Goal: Task Accomplishment & Management: Manage account settings

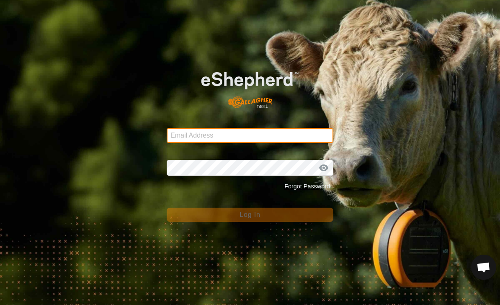
click at [260, 133] on input "Email Address" at bounding box center [250, 135] width 167 height 15
type input "[EMAIL_ADDRESS][DOMAIN_NAME]"
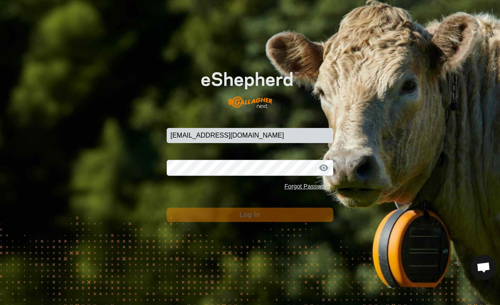
click at [250, 215] on button "Log In" at bounding box center [250, 214] width 167 height 14
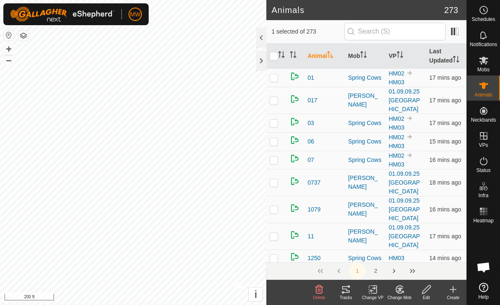
checkbox input "false"
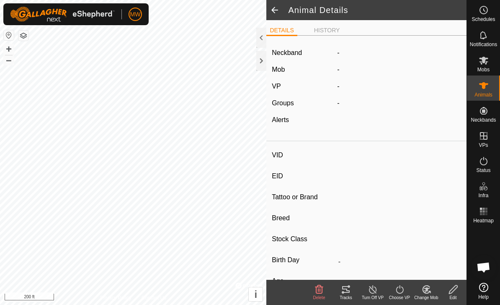
type input "1766"
type input "-"
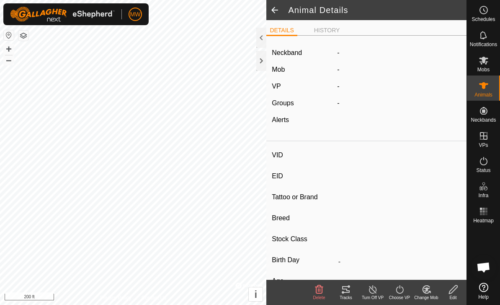
type input "0 kg"
type input "-"
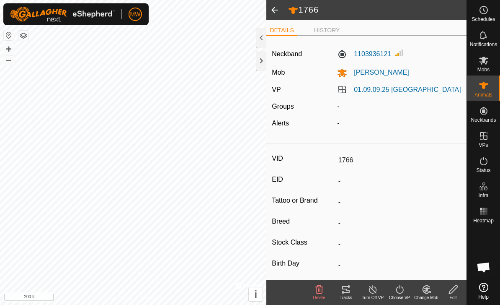
click at [280, 10] on span at bounding box center [274, 10] width 17 height 20
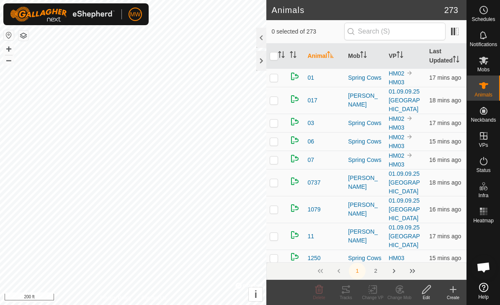
click at [264, 59] on div at bounding box center [261, 61] width 10 height 20
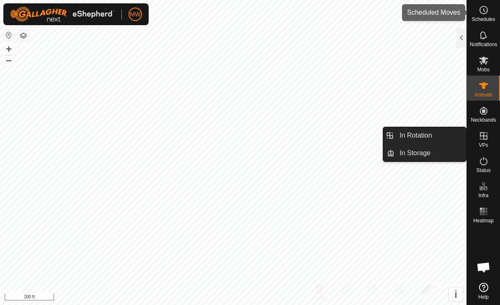
click at [481, 20] on span "Schedules" at bounding box center [483, 19] width 23 height 5
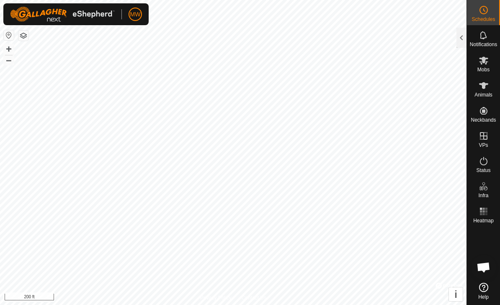
click at [484, 18] on span "Schedules" at bounding box center [483, 19] width 23 height 5
click at [493, 12] on div "Schedules" at bounding box center [483, 12] width 33 height 25
click at [465, 37] on div at bounding box center [462, 38] width 10 height 20
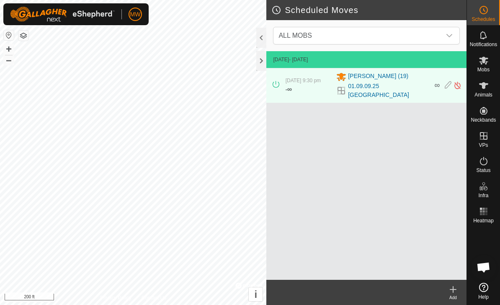
click at [452, 289] on icon at bounding box center [453, 289] width 6 height 0
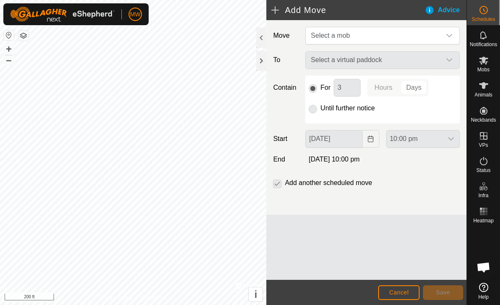
click at [399, 293] on span "Cancel" at bounding box center [399, 292] width 20 height 7
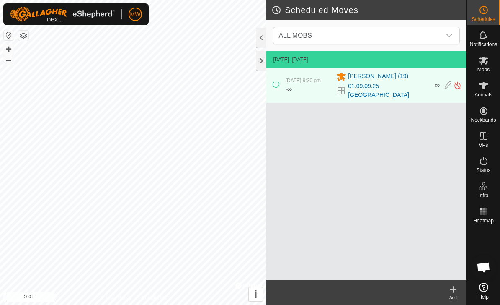
click at [264, 59] on div at bounding box center [261, 61] width 10 height 20
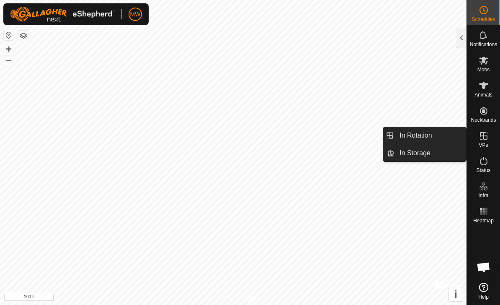
click at [436, 138] on link "In Rotation" at bounding box center [431, 135] width 72 height 17
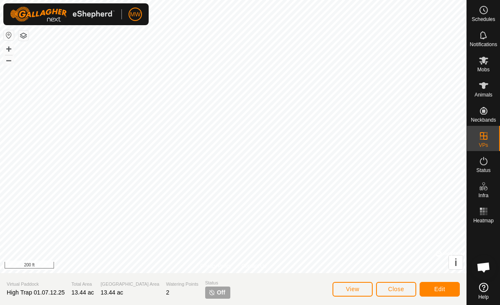
click at [403, 290] on span "Close" at bounding box center [396, 288] width 16 height 7
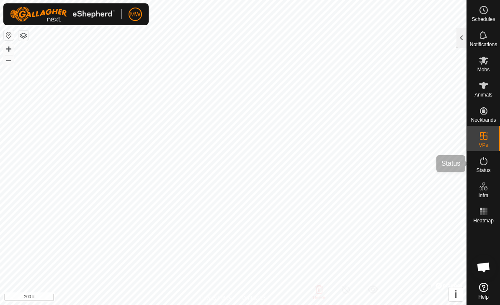
click at [482, 168] on span "Status" at bounding box center [483, 170] width 14 height 5
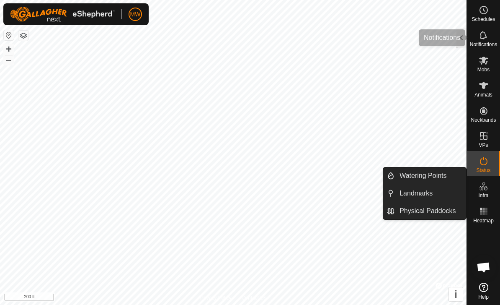
click at [486, 38] on icon at bounding box center [483, 35] width 7 height 8
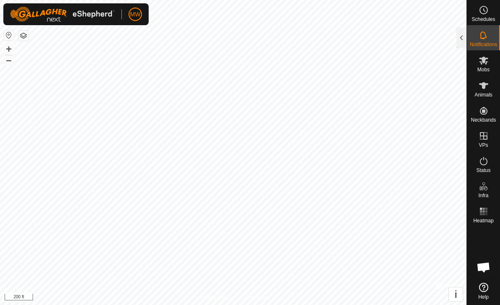
click at [457, 292] on span "i" at bounding box center [456, 293] width 3 height 11
click at [452, 290] on button "›" at bounding box center [456, 294] width 14 height 14
click at [464, 36] on div at bounding box center [462, 38] width 10 height 20
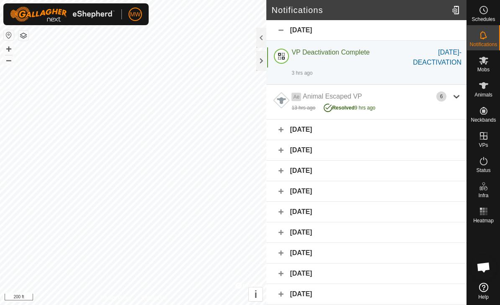
click at [260, 59] on div at bounding box center [261, 61] width 10 height 20
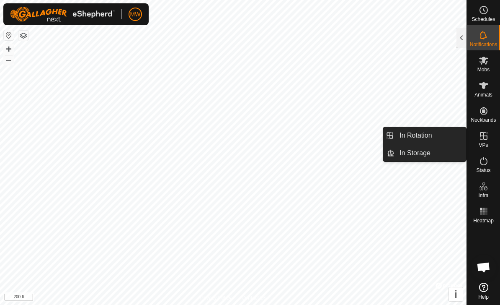
click at [431, 152] on span "In Storage" at bounding box center [415, 153] width 31 height 10
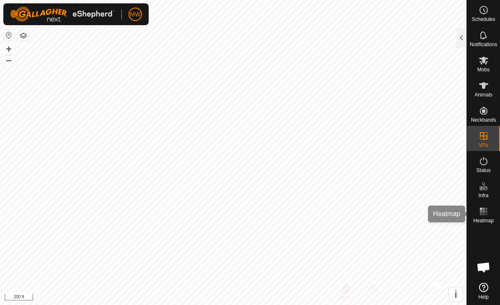
click at [489, 210] on es-heatmap-svg-icon at bounding box center [483, 210] width 15 height 13
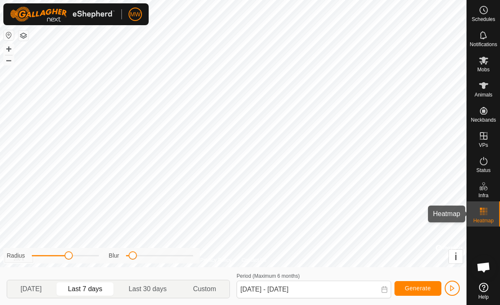
click at [483, 213] on rect at bounding box center [484, 214] width 2 height 2
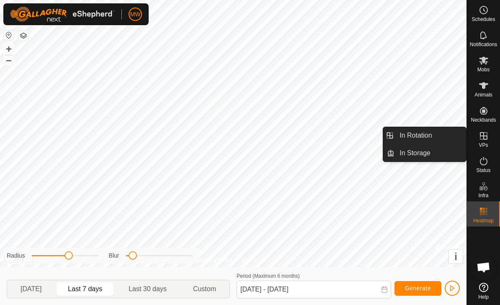
click at [483, 133] on icon at bounding box center [484, 136] width 8 height 8
click at [488, 134] on icon at bounding box center [484, 136] width 10 height 10
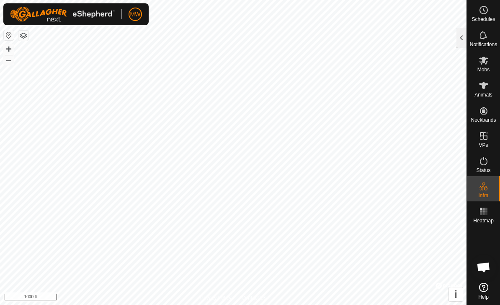
click at [488, 163] on icon at bounding box center [484, 161] width 10 height 10
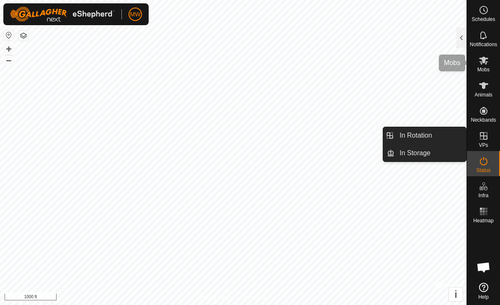
click at [482, 65] on es-mob-svg-icon at bounding box center [483, 60] width 15 height 13
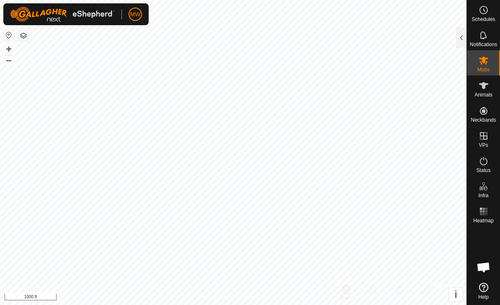
click at [491, 65] on es-mob-svg-icon at bounding box center [483, 60] width 15 height 13
click at [489, 61] on es-mob-svg-icon at bounding box center [483, 60] width 15 height 13
click at [462, 30] on div at bounding box center [462, 38] width 10 height 20
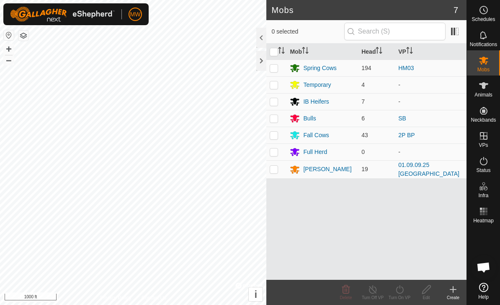
click at [314, 169] on div "[PERSON_NAME]" at bounding box center [327, 169] width 48 height 9
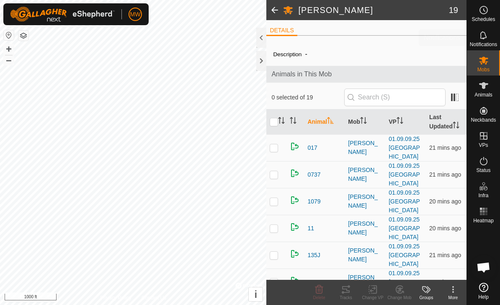
click at [488, 37] on icon at bounding box center [484, 35] width 10 height 10
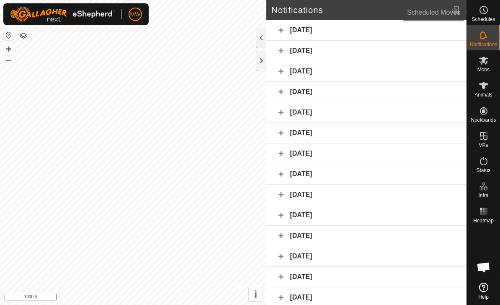
click at [484, 15] on icon at bounding box center [484, 10] width 10 height 10
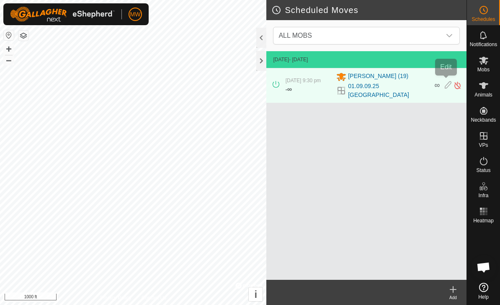
click at [447, 83] on icon at bounding box center [448, 85] width 7 height 9
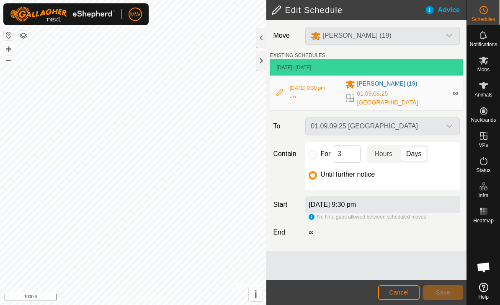
click at [399, 96] on span "01.09.09.25 [GEOGRAPHIC_DATA]" at bounding box center [402, 98] width 91 height 18
click at [393, 89] on div "[PERSON_NAME] (19)" at bounding box center [396, 84] width 103 height 10
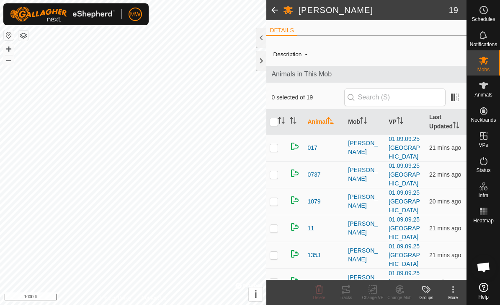
click at [452, 290] on icon at bounding box center [453, 289] width 10 height 10
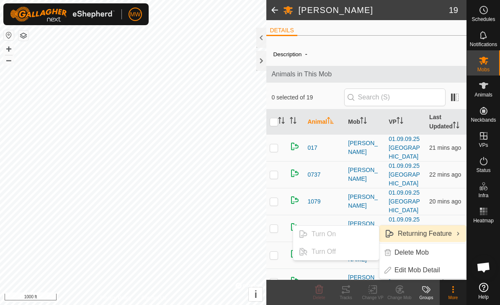
click at [441, 232] on span "Returning Feature" at bounding box center [425, 233] width 54 height 10
click at [426, 292] on icon at bounding box center [426, 289] width 10 height 10
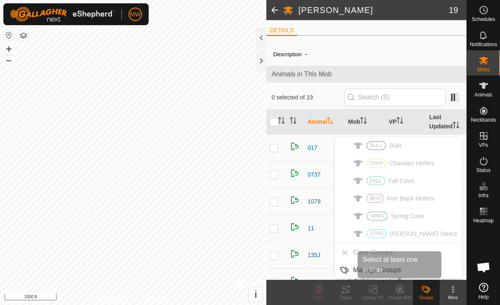
click at [398, 294] on div "Change Mob" at bounding box center [399, 297] width 27 height 6
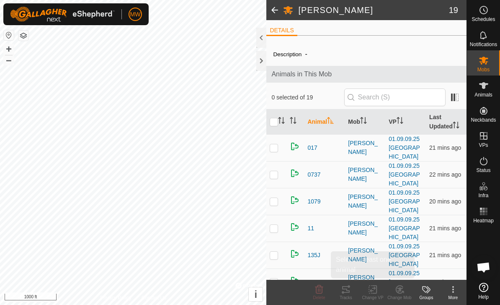
click at [373, 290] on icon at bounding box center [373, 288] width 6 height 5
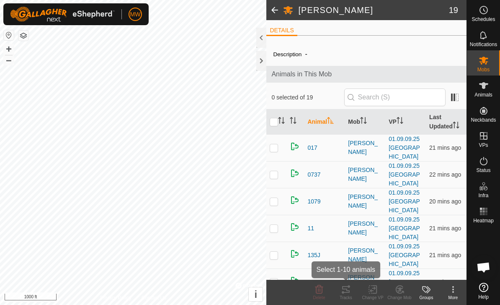
click at [348, 292] on icon at bounding box center [346, 289] width 8 height 7
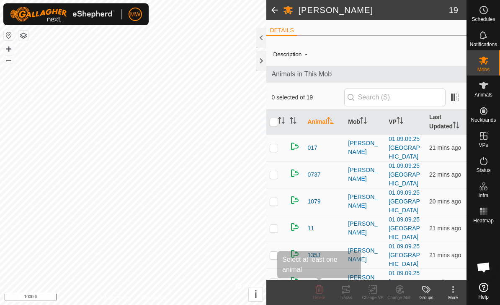
click at [322, 291] on icon at bounding box center [319, 288] width 8 height 8
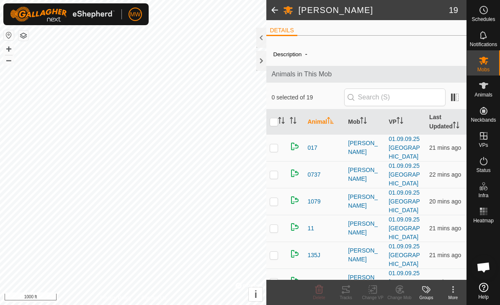
click at [456, 8] on span "19" at bounding box center [453, 10] width 9 height 13
click at [278, 15] on span at bounding box center [274, 10] width 17 height 20
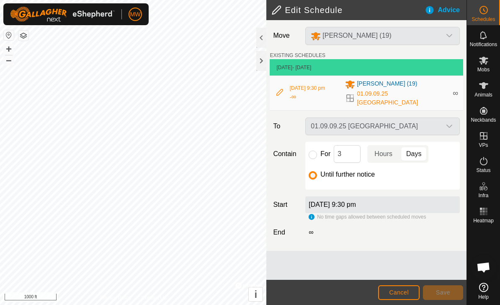
click at [453, 120] on div "01.09.09.25 [GEOGRAPHIC_DATA]" at bounding box center [382, 126] width 161 height 18
click at [452, 119] on div "01.09.09.25 [GEOGRAPHIC_DATA]" at bounding box center [382, 126] width 161 height 18
click at [445, 119] on div "01.09.09.25 [GEOGRAPHIC_DATA]" at bounding box center [382, 126] width 161 height 18
click at [438, 119] on div "01.09.09.25 [GEOGRAPHIC_DATA]" at bounding box center [382, 126] width 161 height 18
click at [428, 121] on div "01.09.09.25 [GEOGRAPHIC_DATA]" at bounding box center [382, 126] width 161 height 18
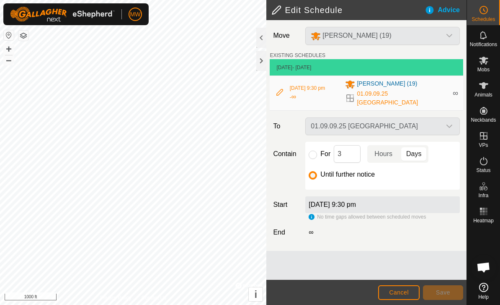
click at [407, 202] on div "[DATE] 9:30 pm" at bounding box center [382, 204] width 155 height 17
click at [403, 202] on div "[DATE] 9:30 pm" at bounding box center [382, 204] width 155 height 17
click at [356, 201] on label "[DATE] 9:30 pm" at bounding box center [332, 204] width 47 height 7
click at [356, 203] on div "[DATE] 9:30 pm" at bounding box center [382, 204] width 155 height 17
click at [397, 125] on div "01.09.09.25 [GEOGRAPHIC_DATA]" at bounding box center [382, 126] width 161 height 18
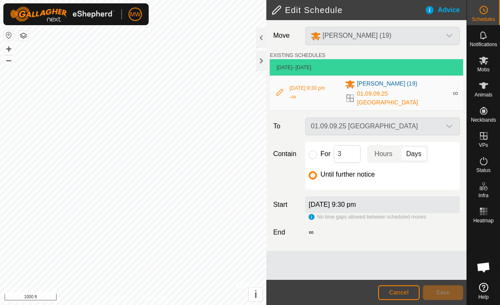
click at [385, 120] on div "01.09.09.25 [GEOGRAPHIC_DATA]" at bounding box center [382, 126] width 161 height 18
click at [382, 89] on span "[PERSON_NAME] (19)" at bounding box center [387, 84] width 60 height 10
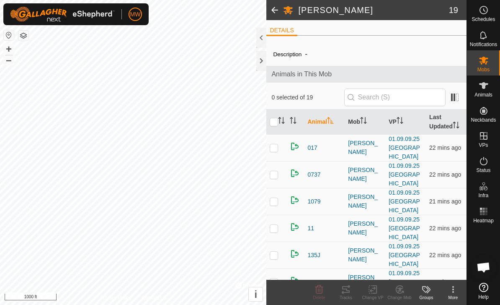
click at [266, 58] on div at bounding box center [261, 61] width 10 height 20
